Goal: Task Accomplishment & Management: Complete application form

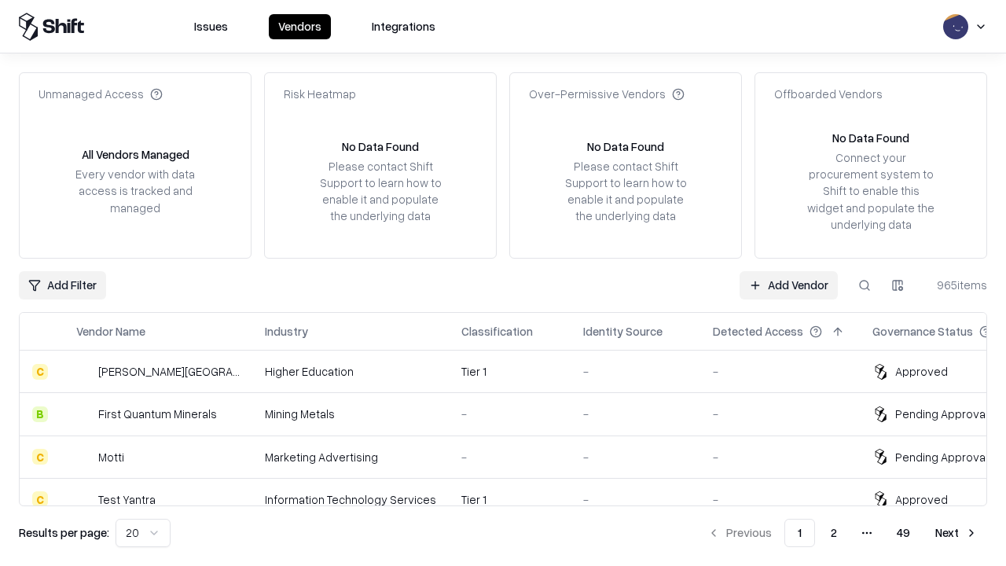
click at [788, 284] on link "Add Vendor" at bounding box center [788, 285] width 98 height 28
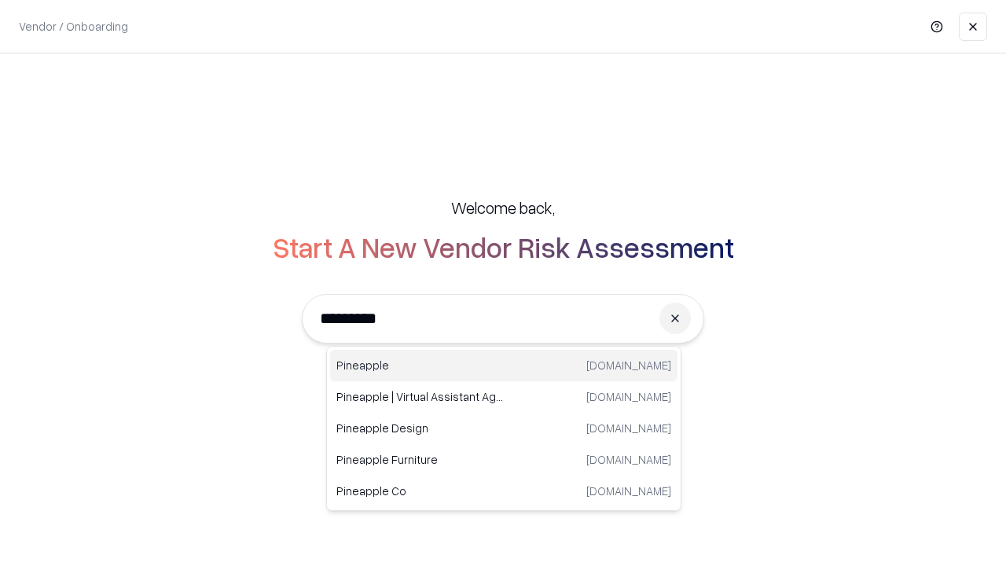
click at [504, 365] on div "Pineapple [DOMAIN_NAME]" at bounding box center [503, 365] width 347 height 31
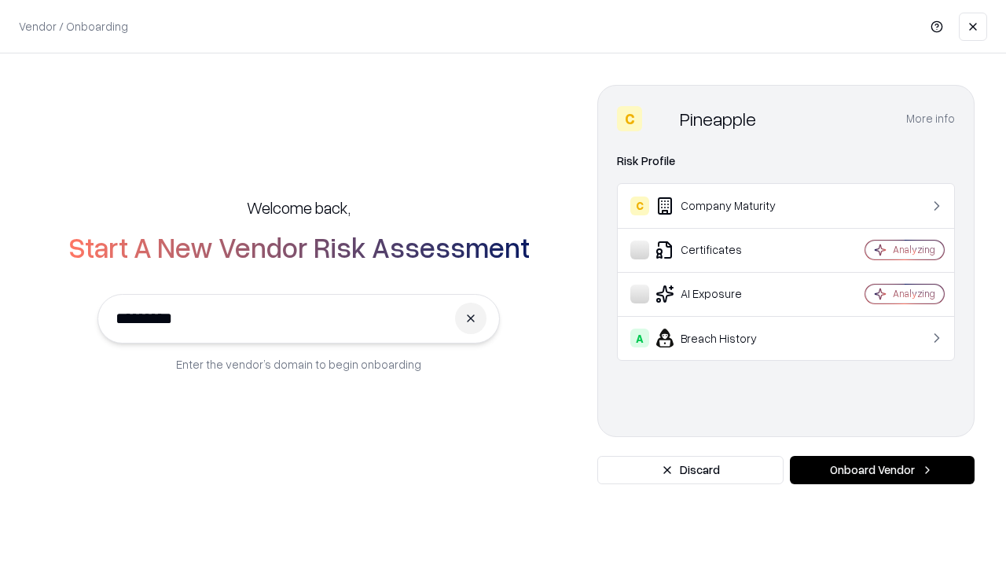
type input "*********"
click at [881, 470] on button "Onboard Vendor" at bounding box center [882, 470] width 185 height 28
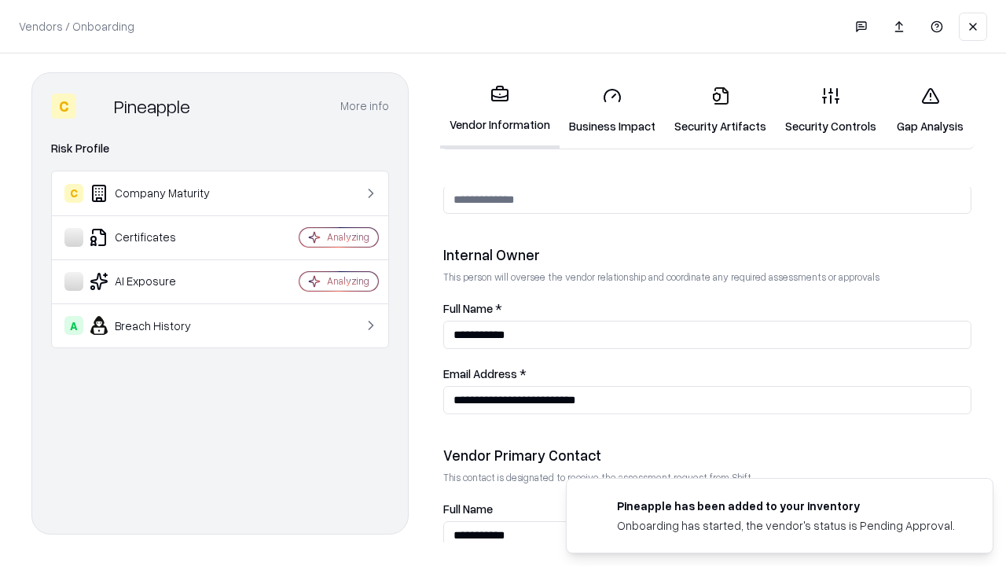
scroll to position [814, 0]
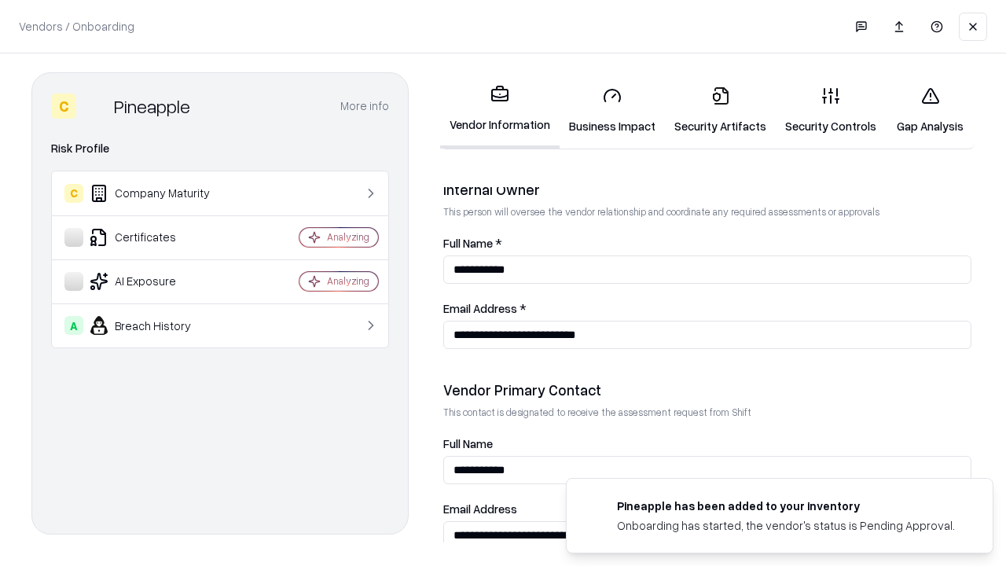
click at [612, 110] on link "Business Impact" at bounding box center [611, 110] width 105 height 73
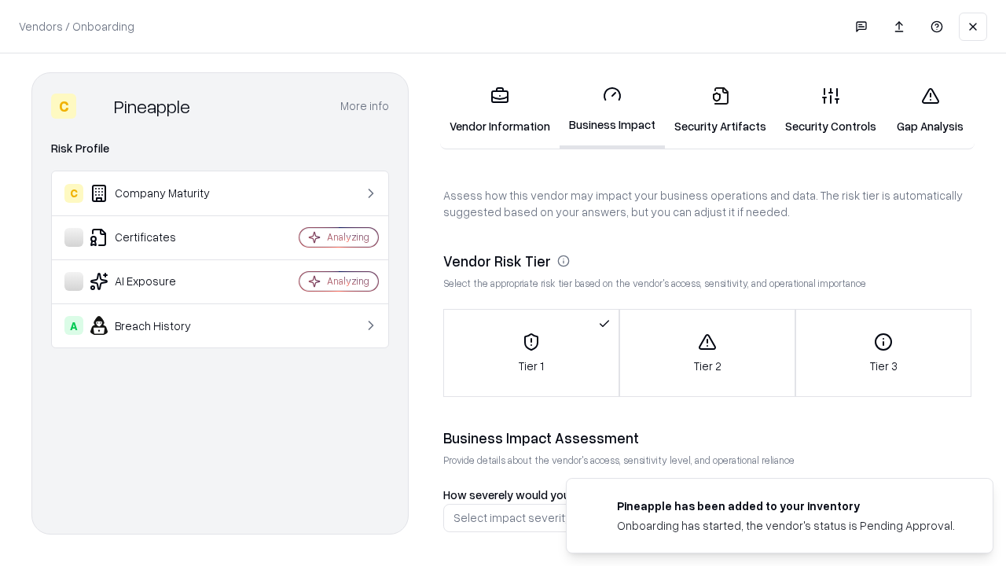
click at [720, 110] on link "Security Artifacts" at bounding box center [720, 110] width 111 height 73
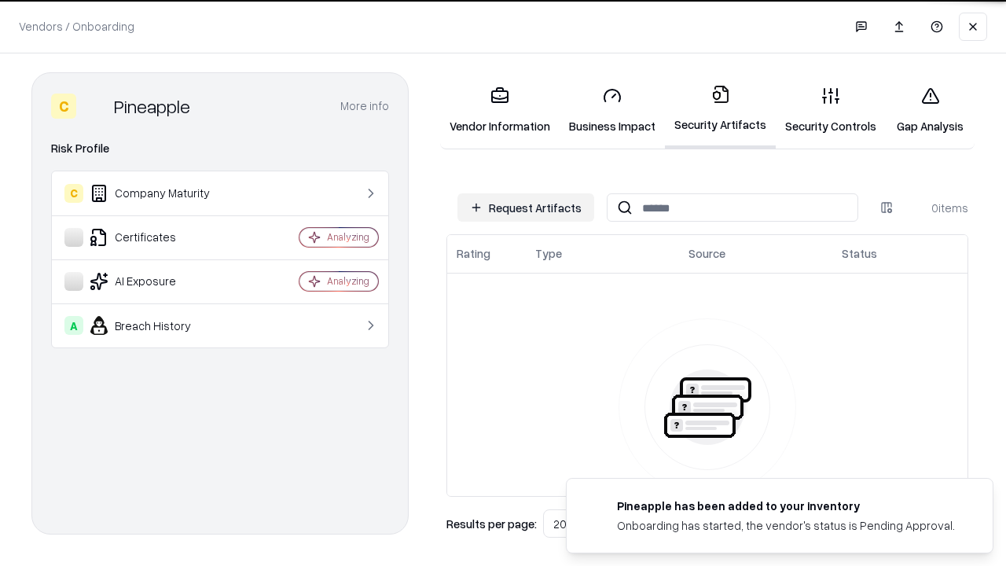
click at [526, 207] on button "Request Artifacts" at bounding box center [525, 207] width 137 height 28
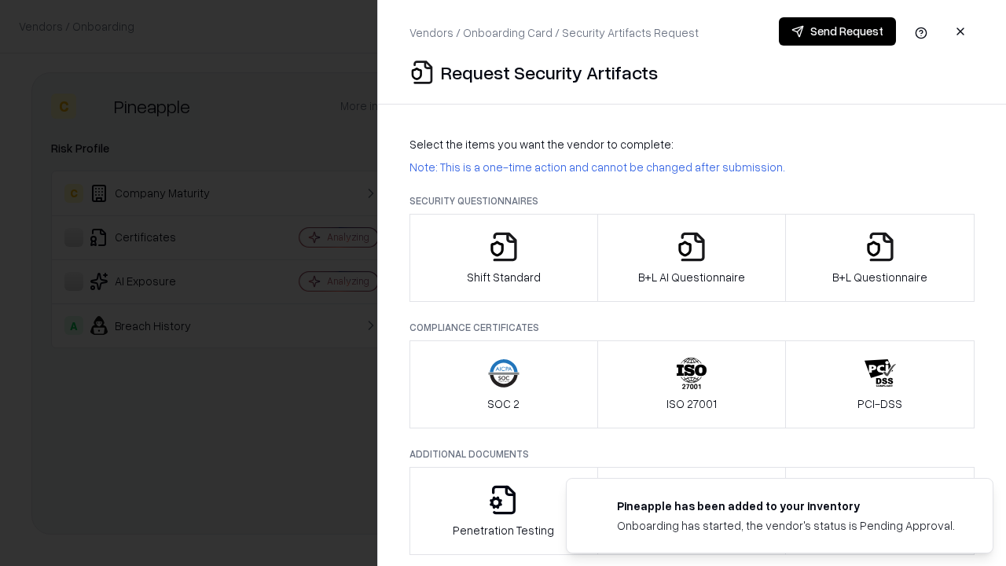
click at [503, 258] on icon "button" at bounding box center [503, 246] width 31 height 31
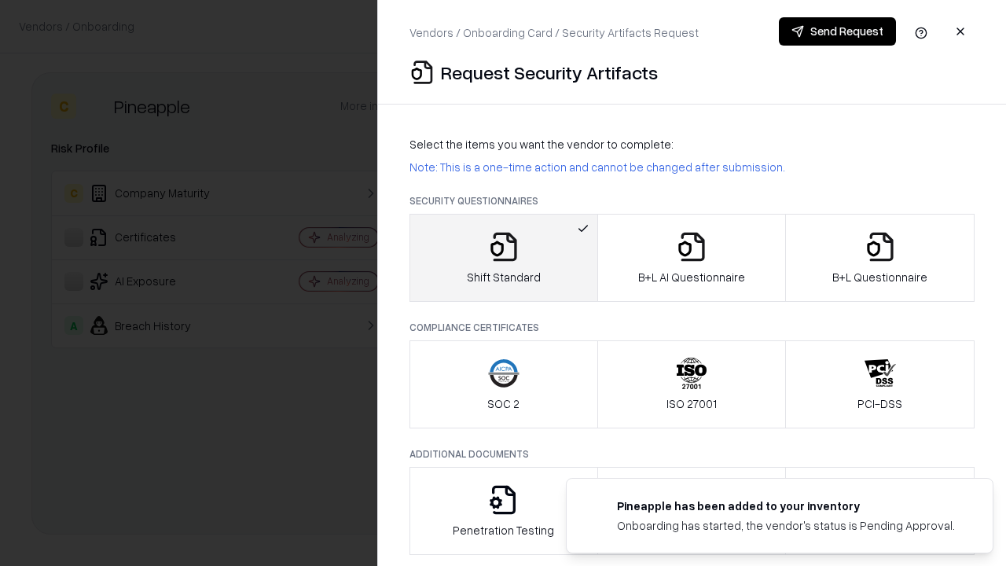
click at [837, 31] on button "Send Request" at bounding box center [837, 31] width 117 height 28
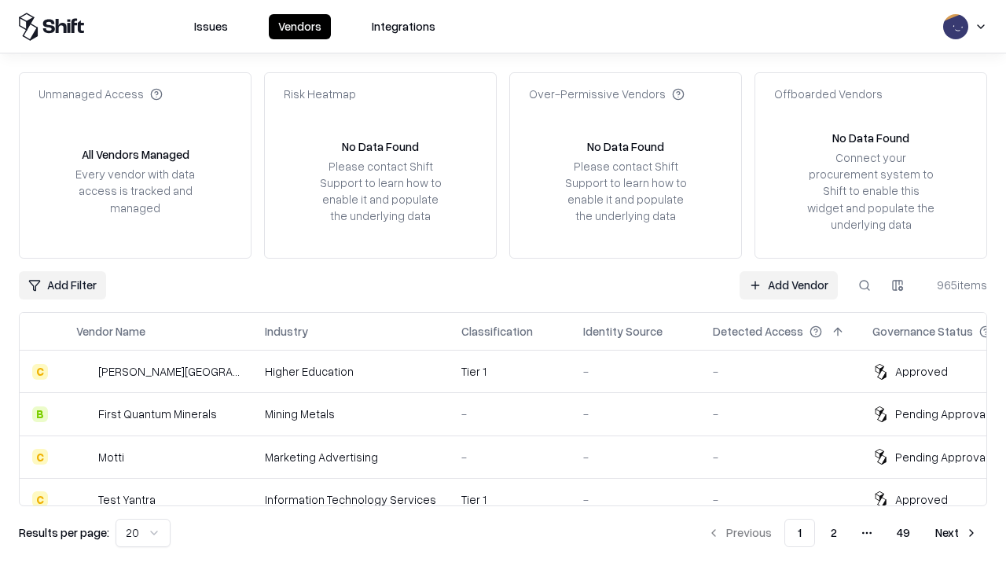
click at [864, 284] on button at bounding box center [864, 285] width 28 height 28
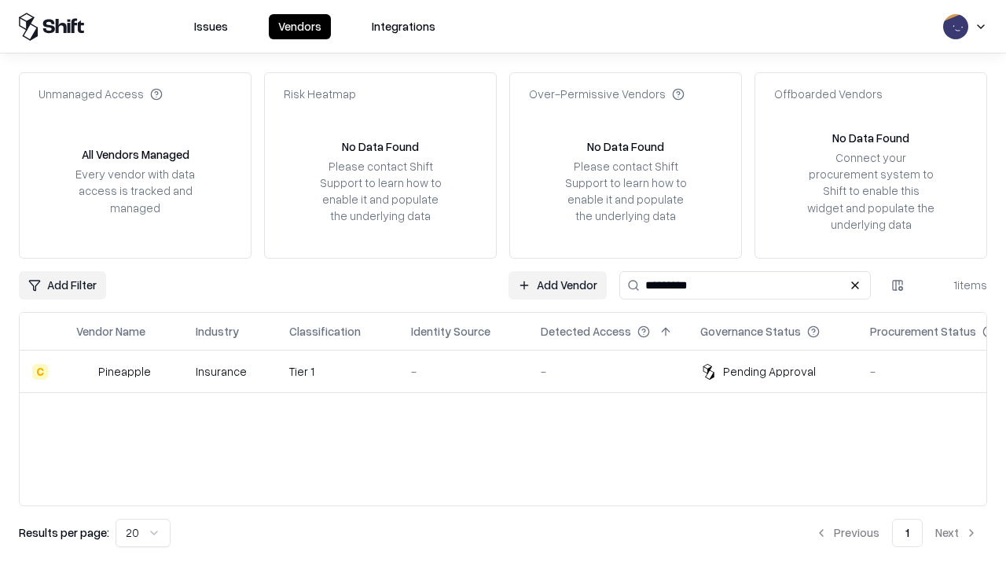
type input "*********"
click at [512, 371] on div "-" at bounding box center [463, 371] width 104 height 16
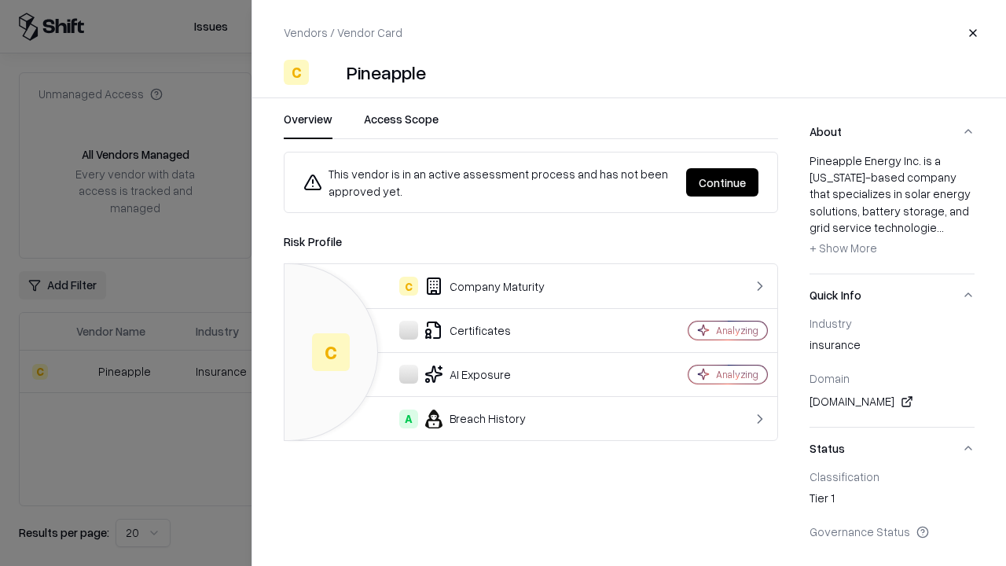
click at [722, 182] on button "Continue" at bounding box center [722, 182] width 72 height 28
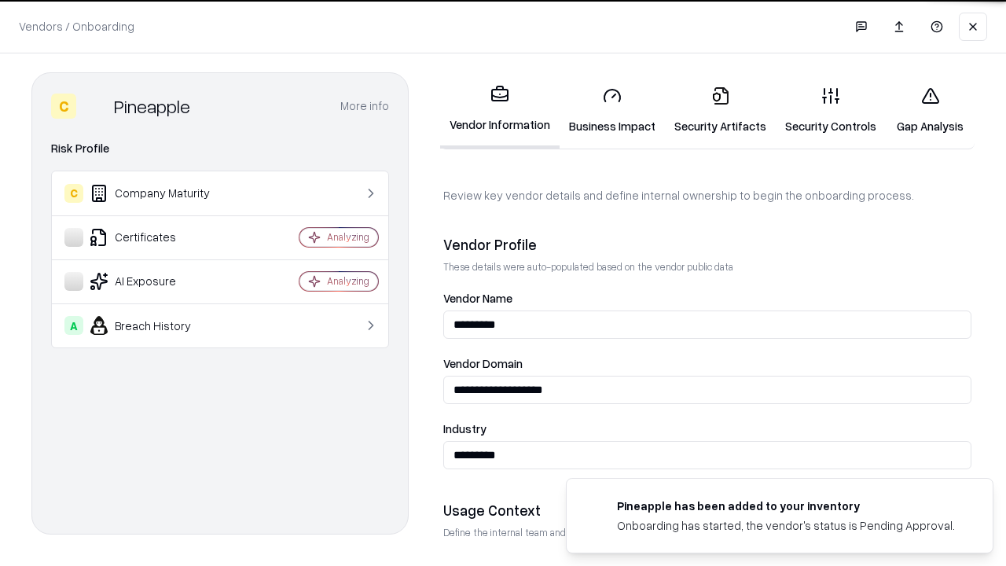
click at [720, 110] on link "Security Artifacts" at bounding box center [720, 110] width 111 height 73
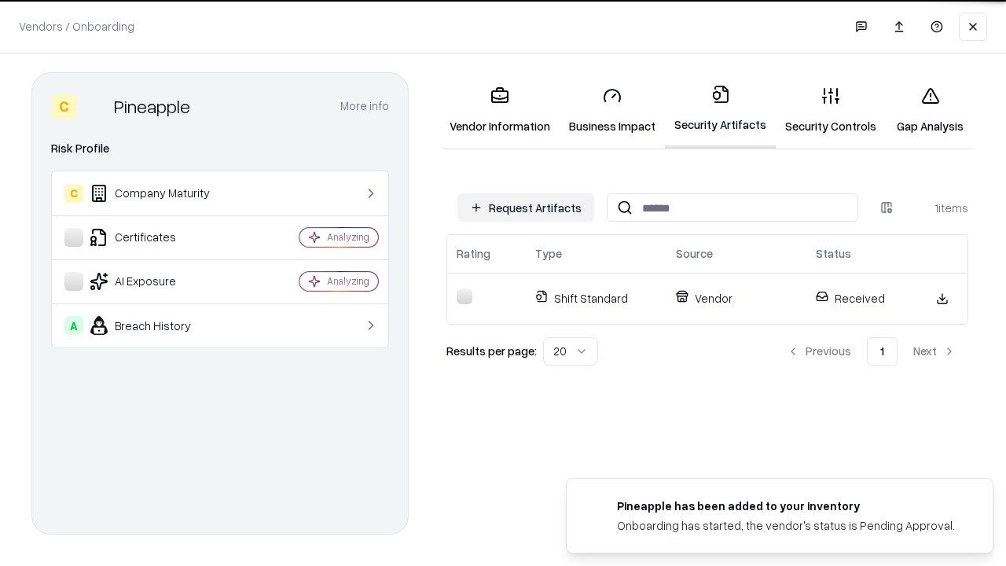
click at [929, 110] on link "Gap Analysis" at bounding box center [929, 110] width 89 height 73
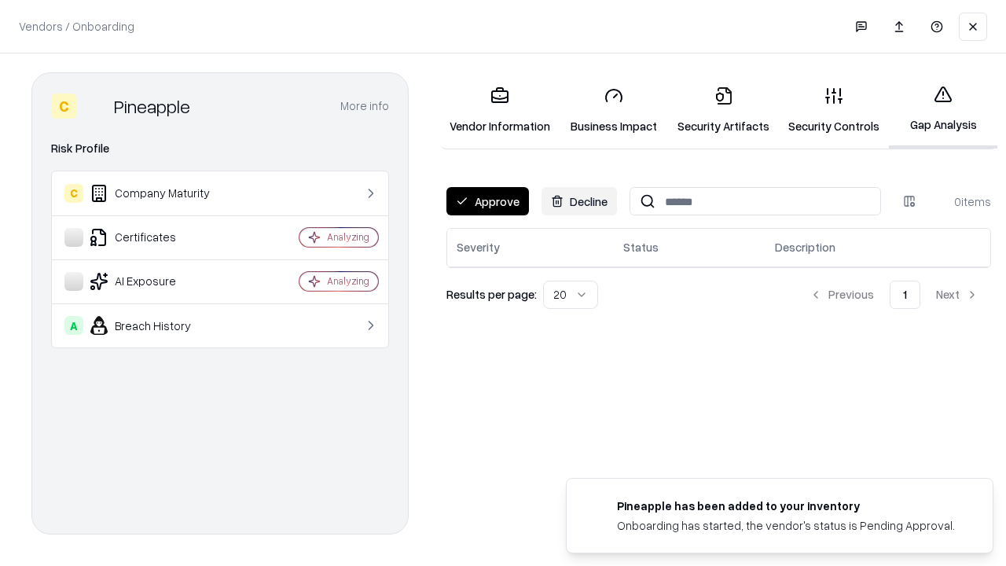
click at [487, 201] on button "Approve" at bounding box center [487, 201] width 82 height 28
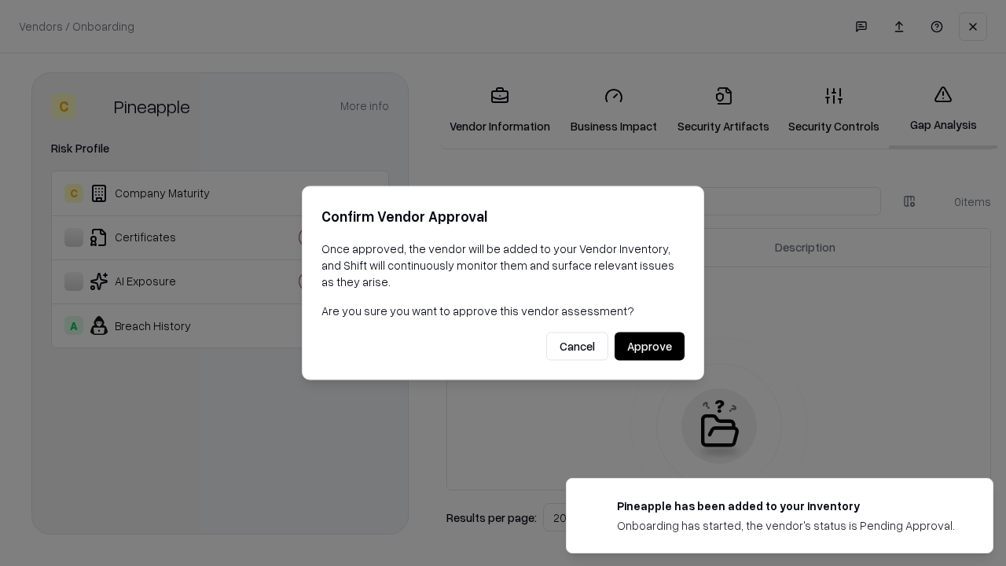
click at [649, 346] on button "Approve" at bounding box center [649, 346] width 70 height 28
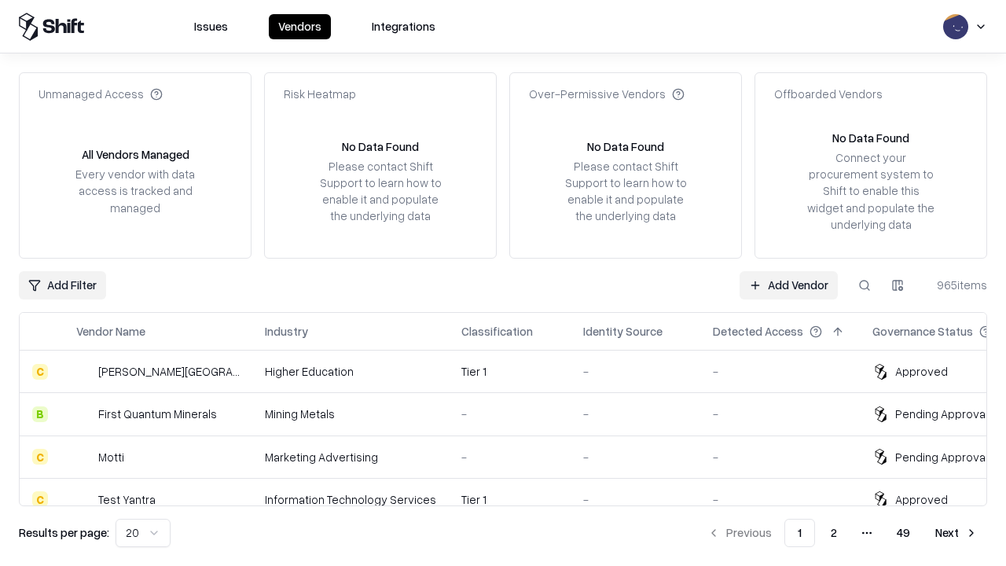
type input "*********"
click at [788, 284] on link "Add Vendor" at bounding box center [788, 285] width 98 height 28
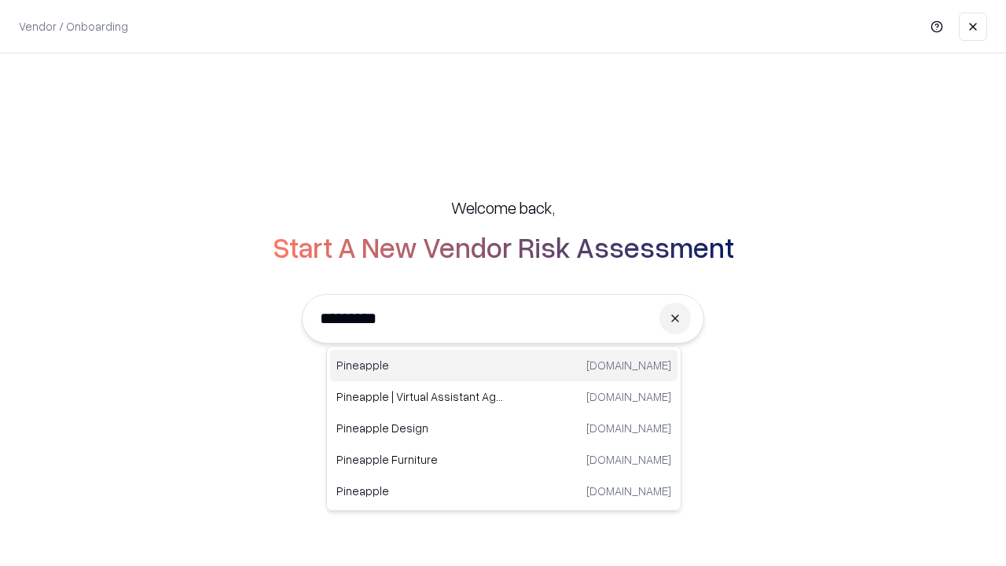
click at [504, 365] on div "Pineapple [DOMAIN_NAME]" at bounding box center [503, 365] width 347 height 31
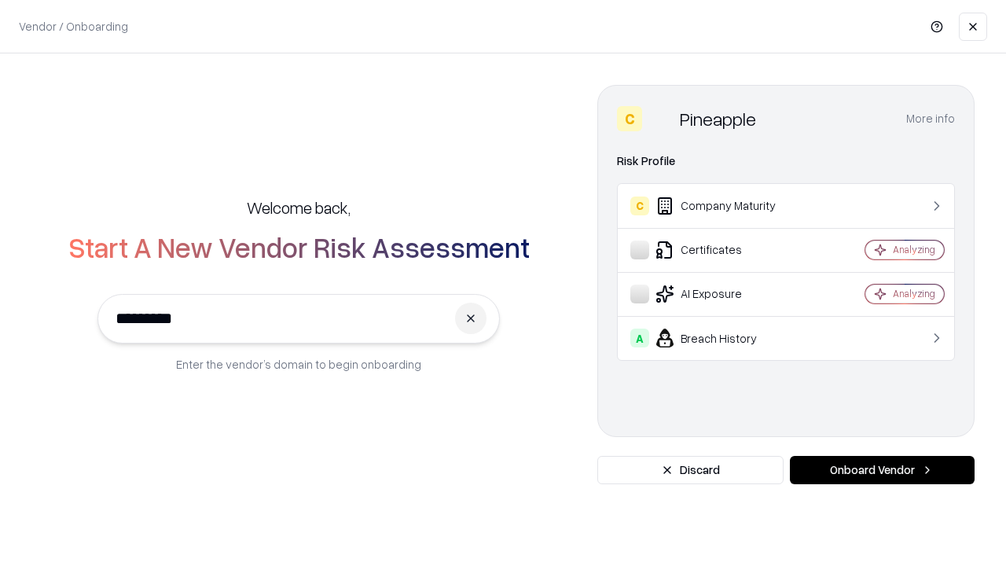
type input "*********"
click at [881, 470] on button "Onboard Vendor" at bounding box center [882, 470] width 185 height 28
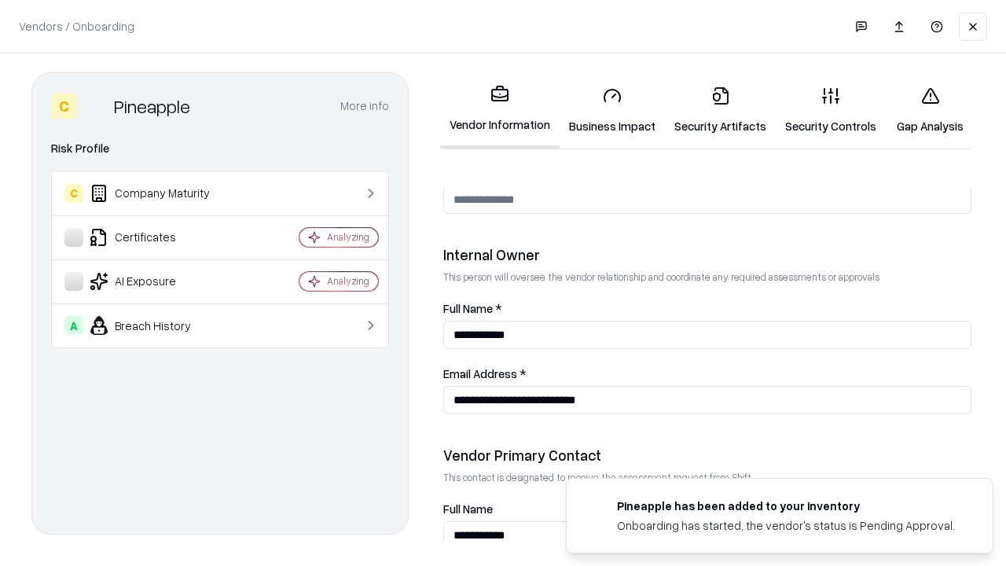
scroll to position [814, 0]
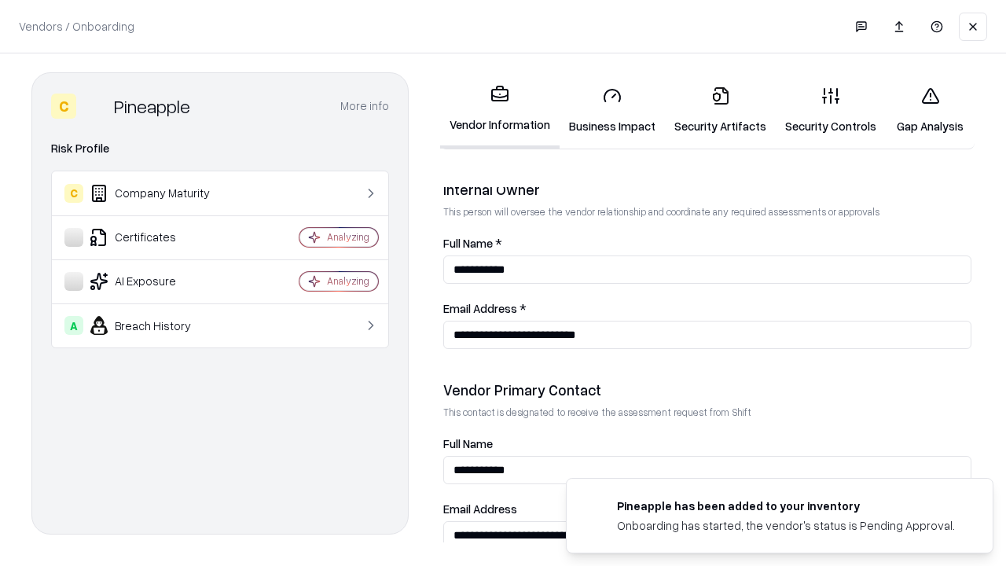
click at [929, 110] on link "Gap Analysis" at bounding box center [929, 110] width 89 height 73
